Goal: Subscribe to service/newsletter

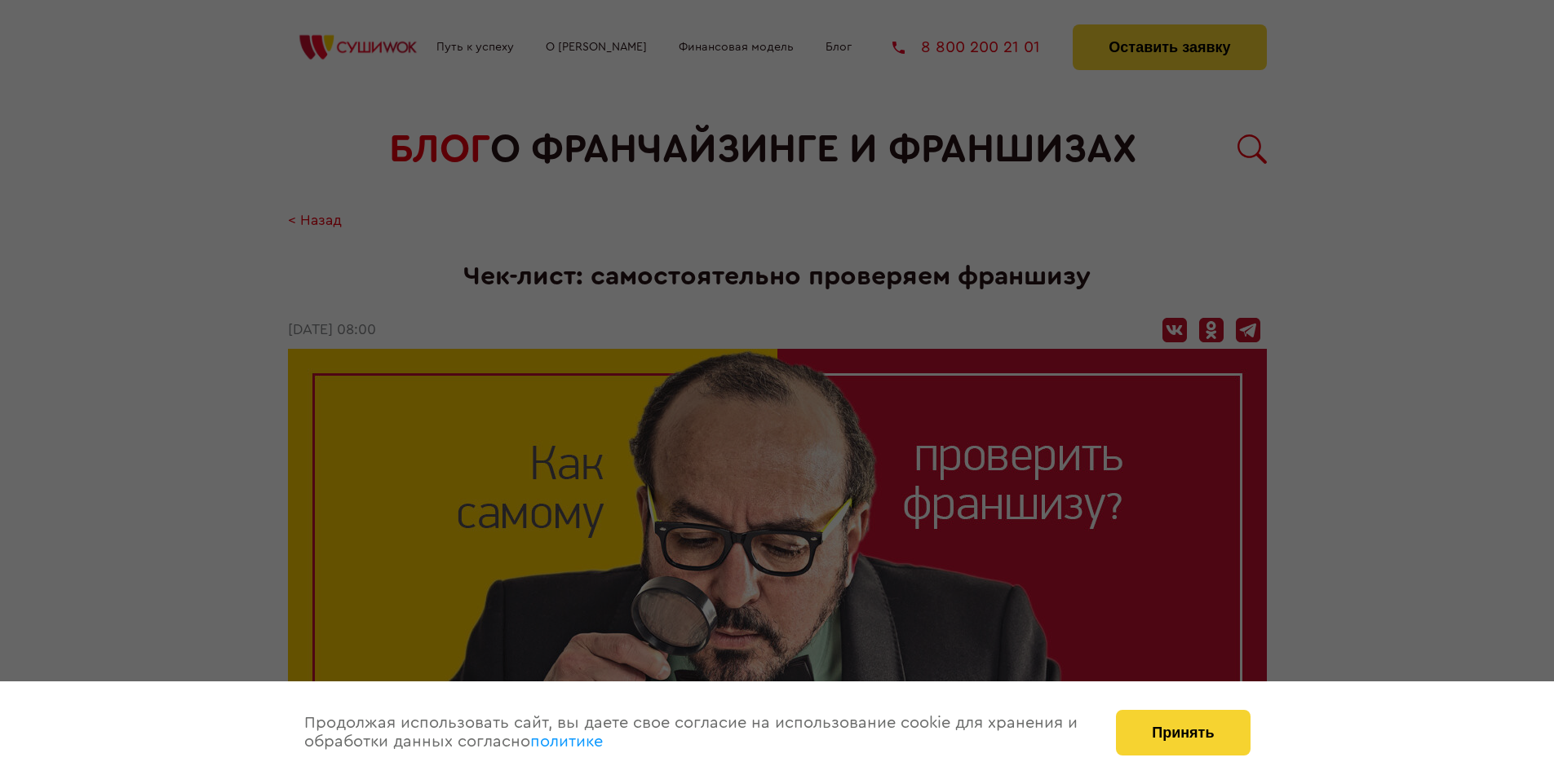
scroll to position [1965, 0]
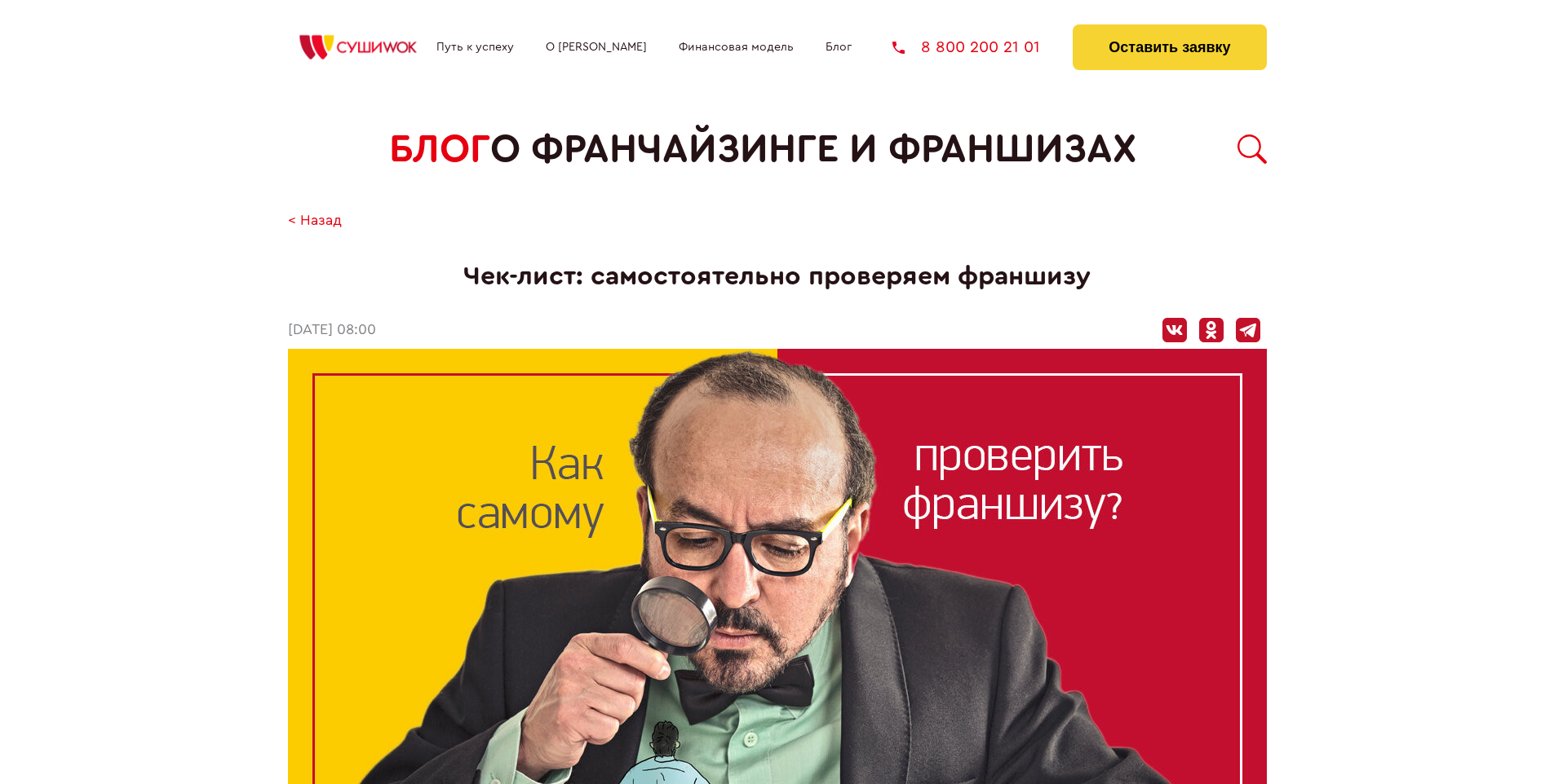
scroll to position [1965, 0]
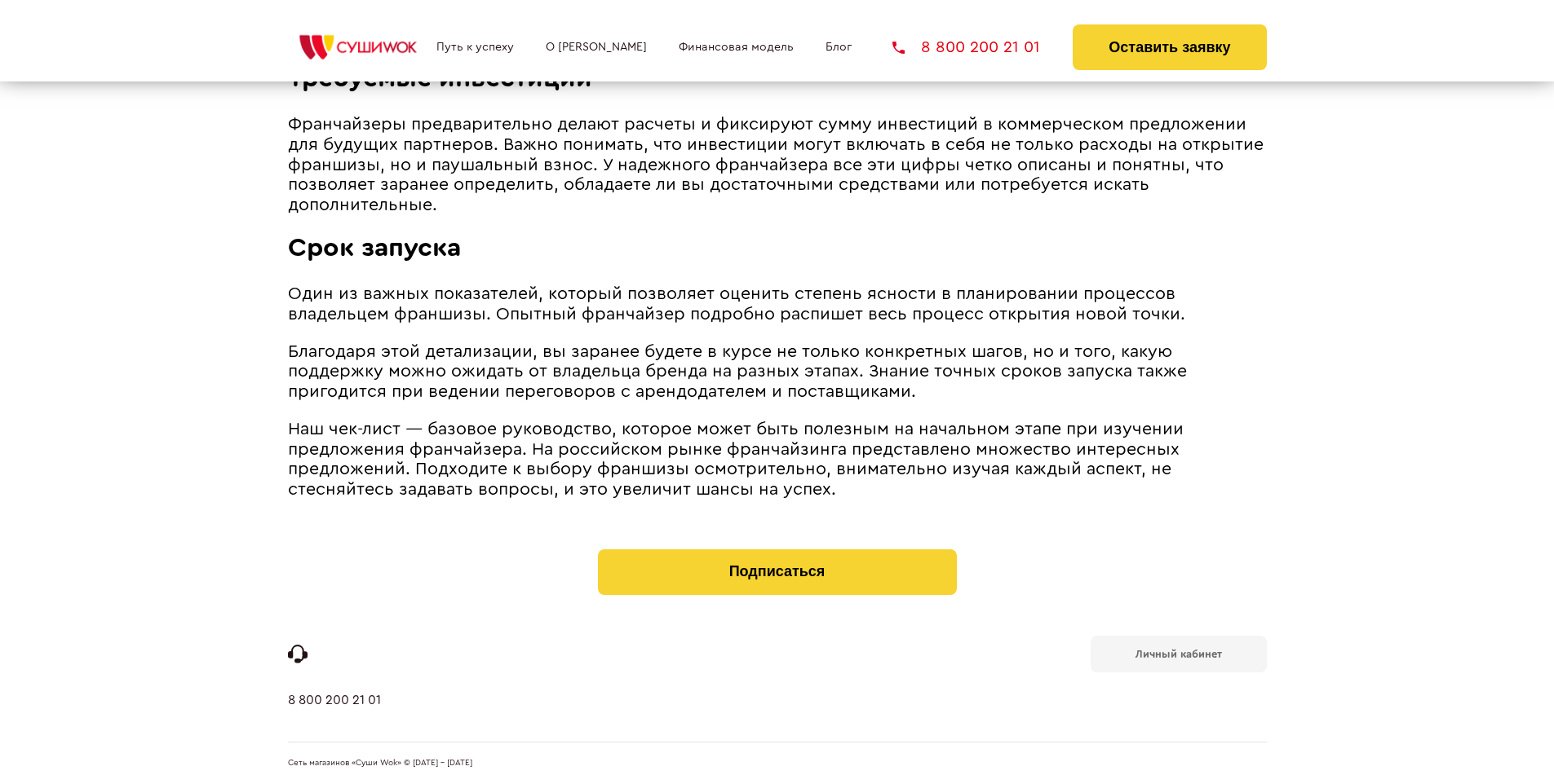
click at [1178, 652] on b "Личный кабинет" at bounding box center [1178, 654] width 86 height 10
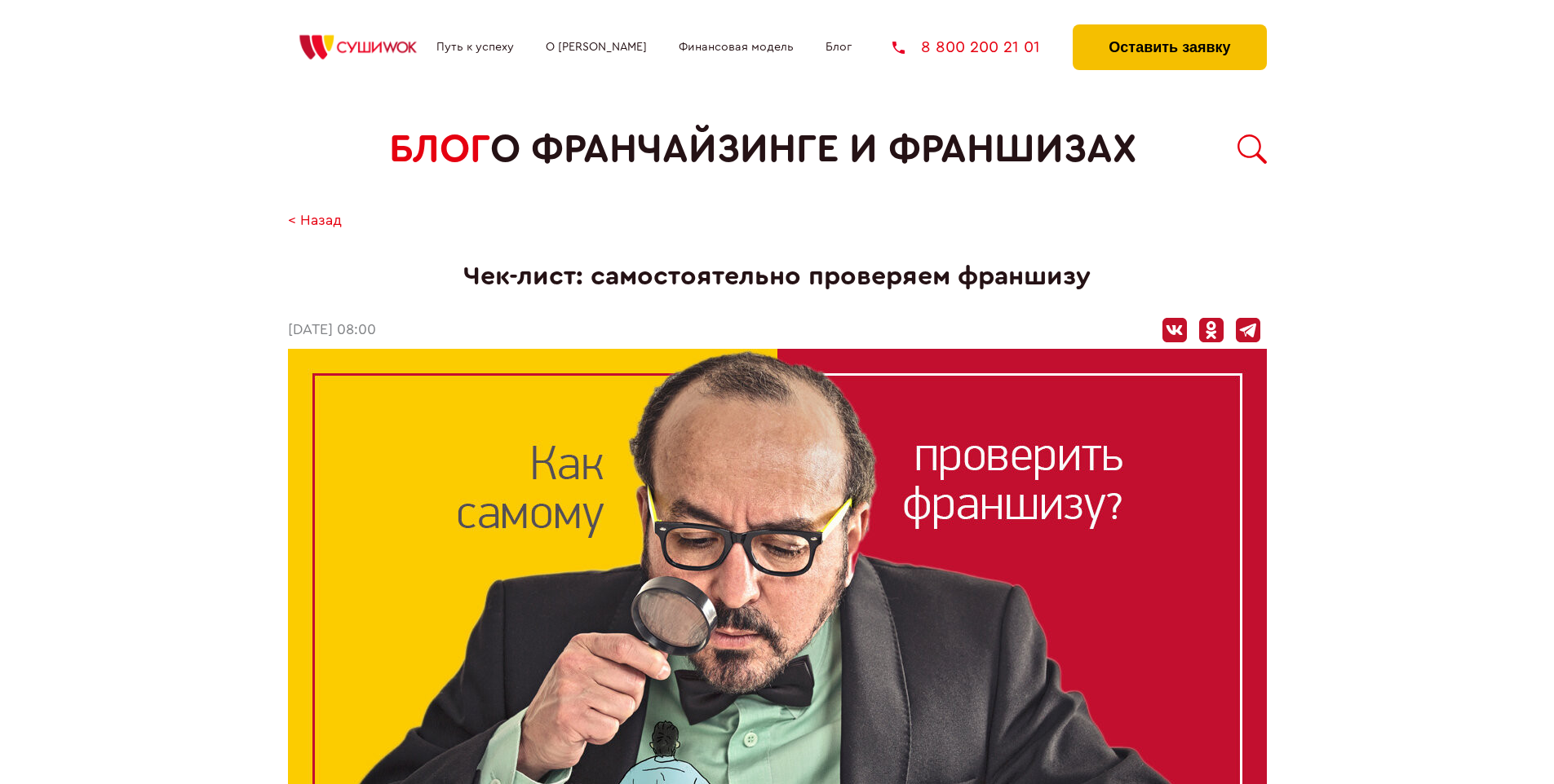
click at [1169, 29] on button "Оставить заявку" at bounding box center [1170, 46] width 193 height 45
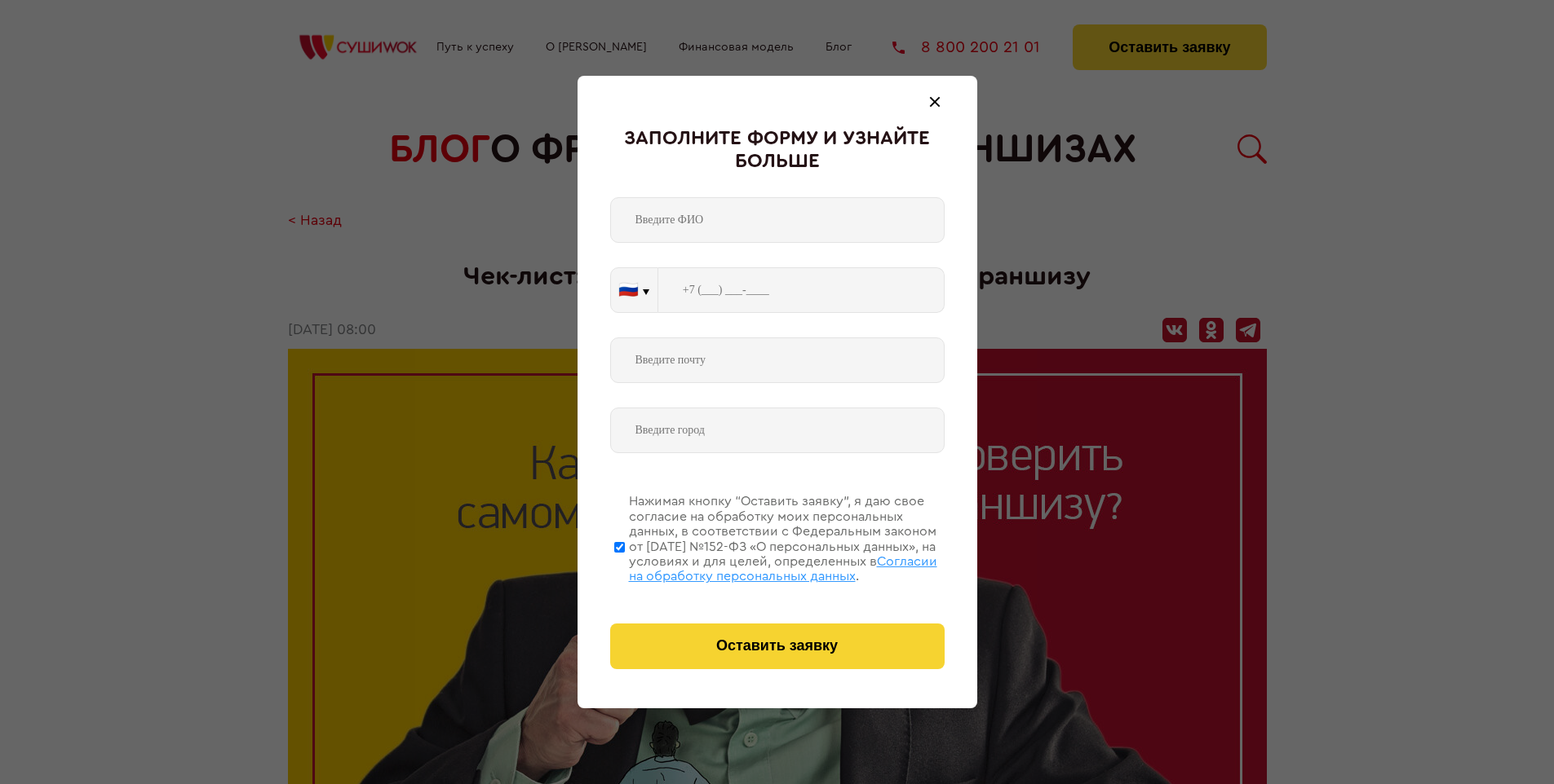
click at [757, 567] on span "Согласии на обработку персональных данных" at bounding box center [783, 569] width 308 height 28
click at [625, 567] on input "Нажимая кнопку “Оставить заявку”, я даю свое согласие на обработку моих персона…" at bounding box center [619, 546] width 10 height 131
checkbox input "false"
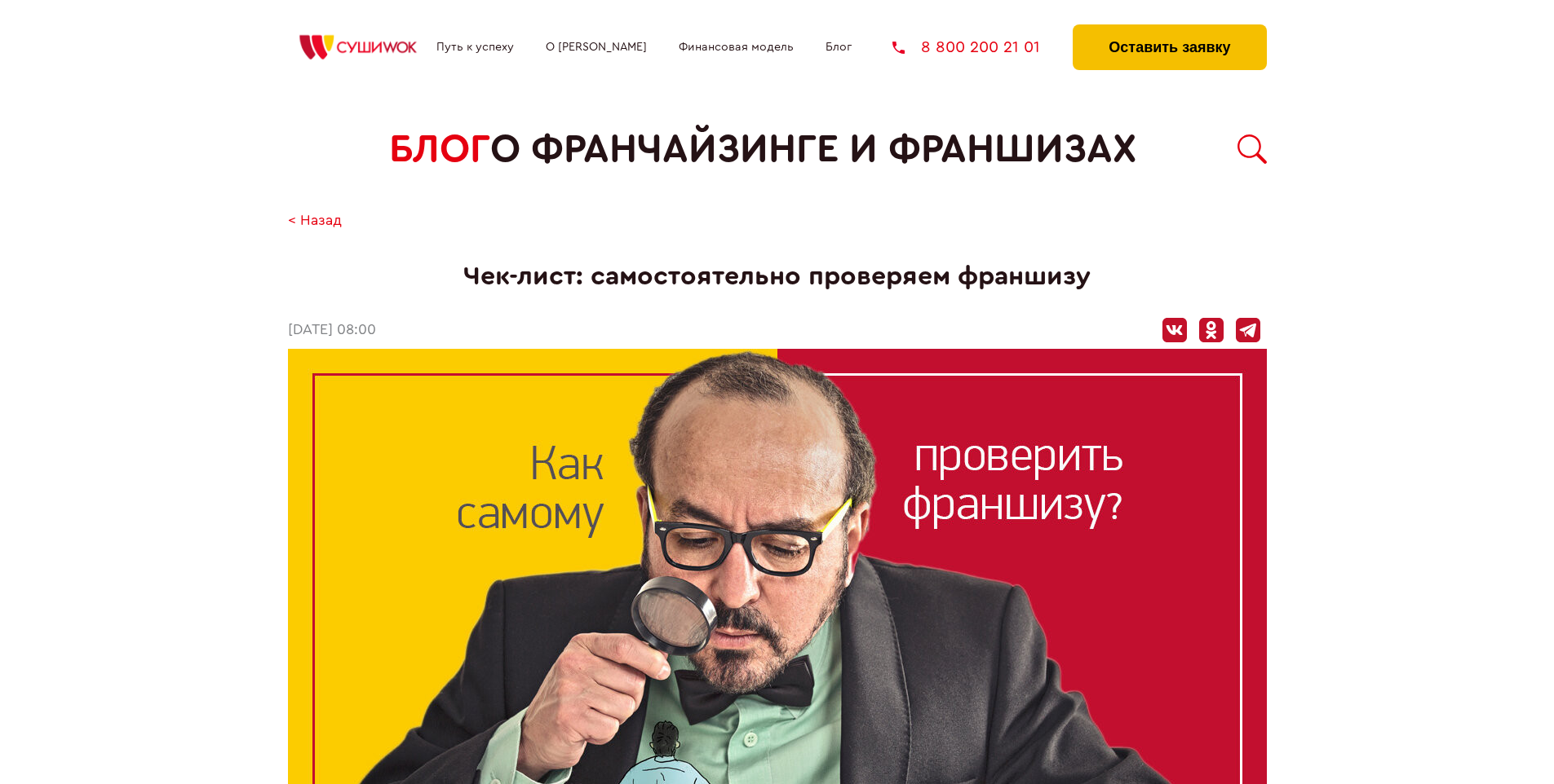
click at [1169, 29] on button "Оставить заявку" at bounding box center [1170, 46] width 193 height 45
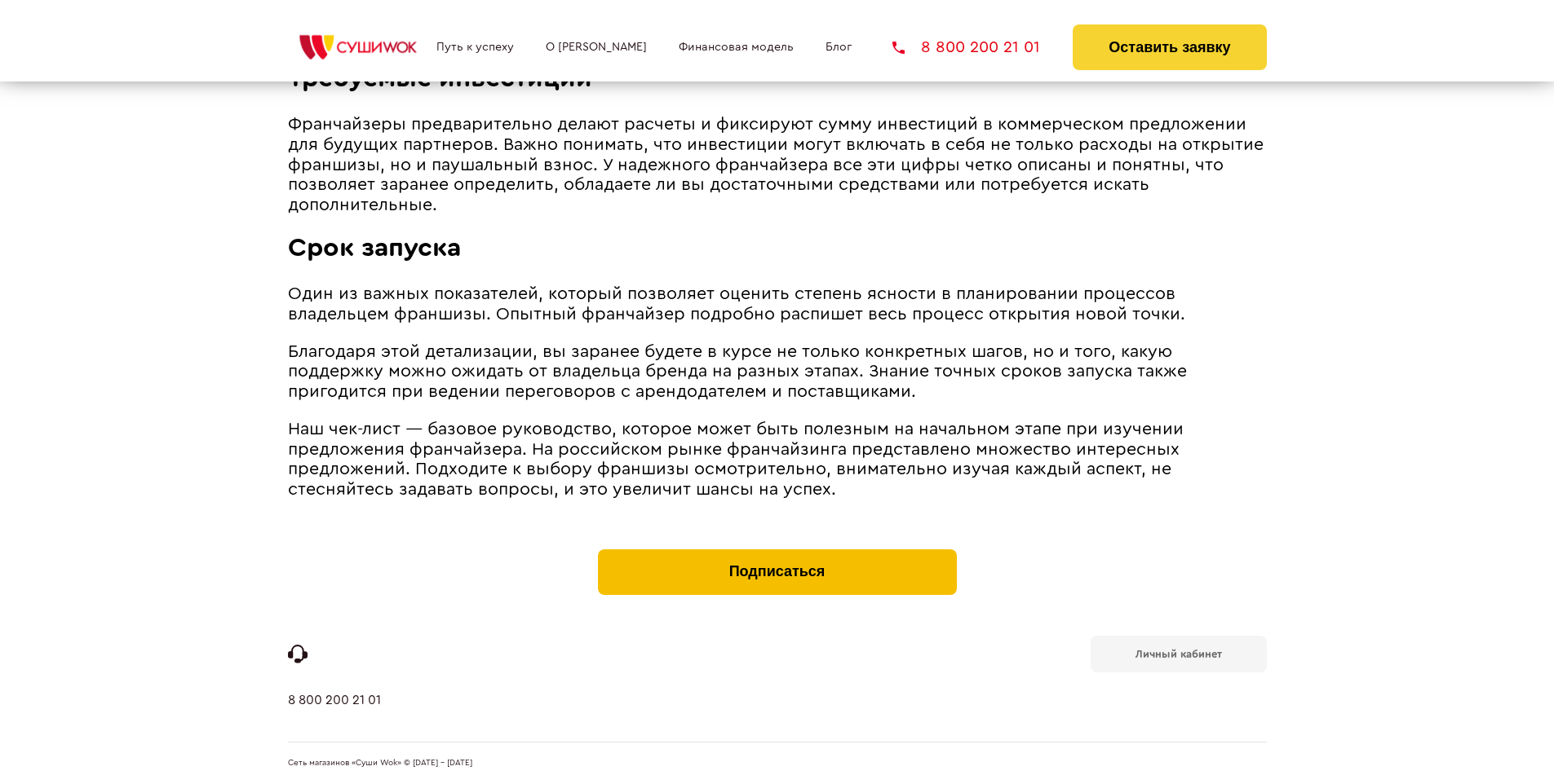
click at [777, 553] on button "Подписаться" at bounding box center [777, 572] width 359 height 45
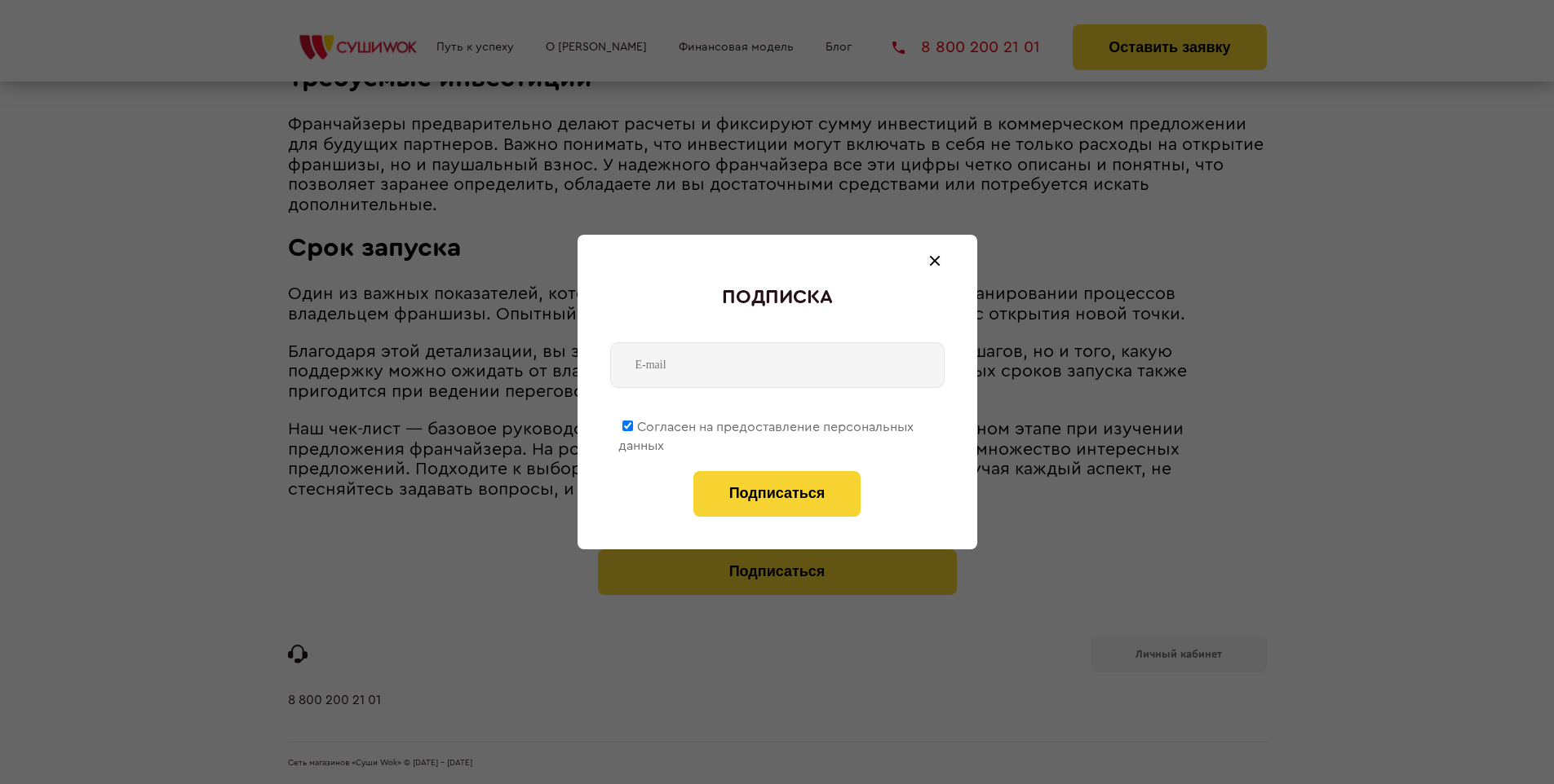
click at [767, 424] on span "Согласен на предоставление персональных данных" at bounding box center [766, 436] width 295 height 32
click at [633, 424] on input "Согласен на предоставление персональных данных" at bounding box center [628, 425] width 10 height 10
checkbox input "false"
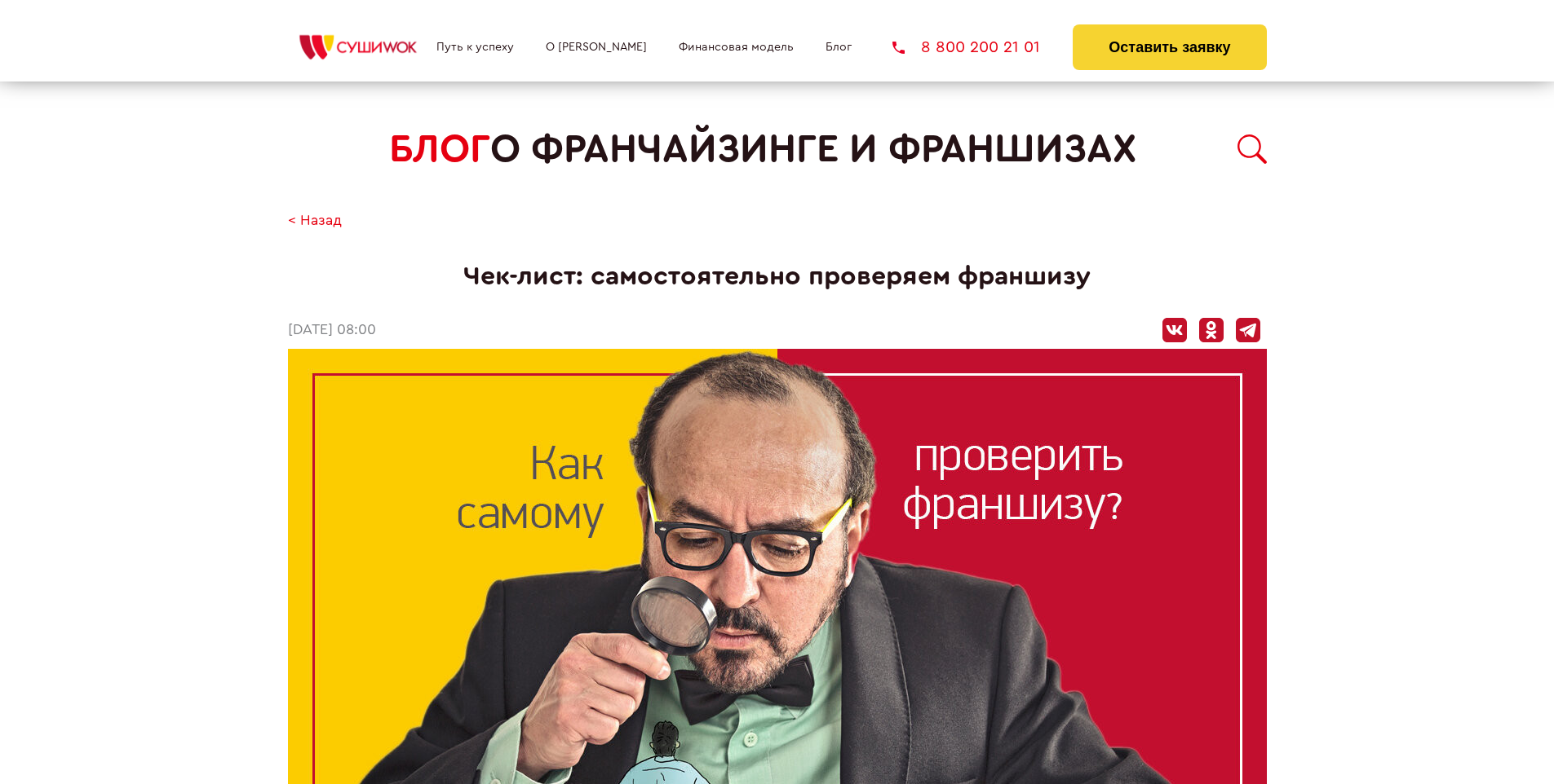
scroll to position [1965, 0]
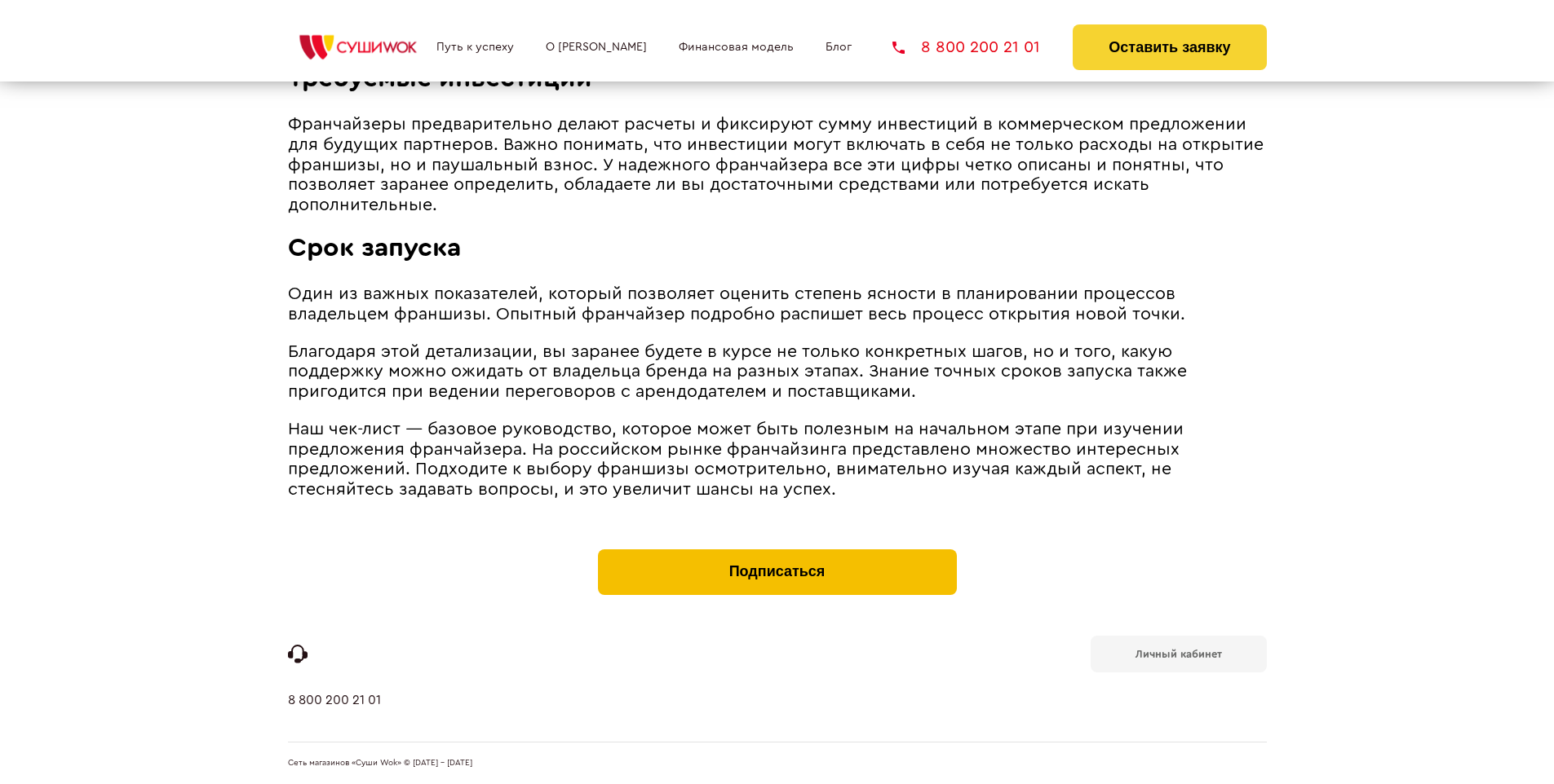
click at [777, 553] on button "Подписаться" at bounding box center [777, 572] width 359 height 45
